Goal: Submit feedback/report problem

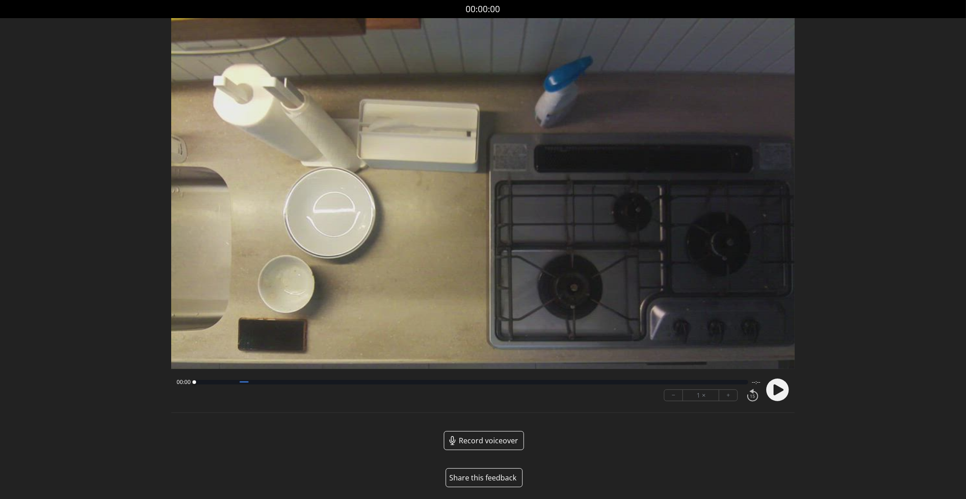
click at [502, 476] on button "Share this feedback" at bounding box center [484, 477] width 77 height 19
